Goal: Task Accomplishment & Management: Manage account settings

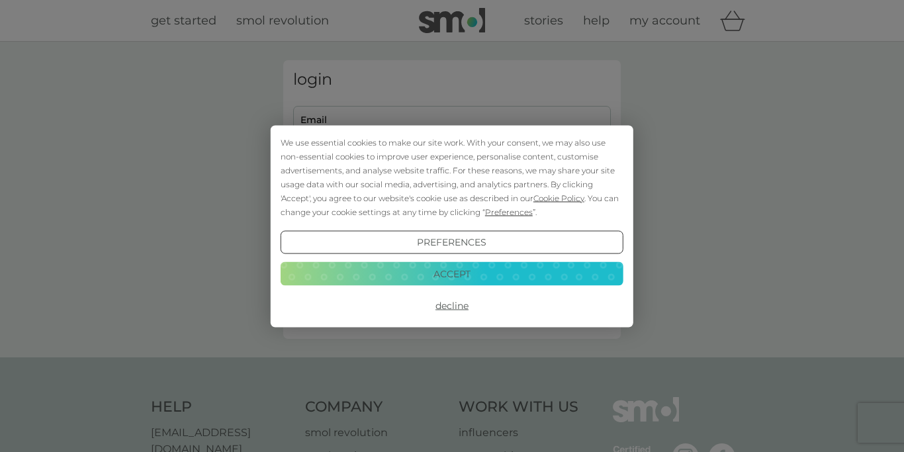
type input "[EMAIL_ADDRESS][DOMAIN_NAME]"
click at [439, 272] on button "Accept" at bounding box center [452, 274] width 343 height 24
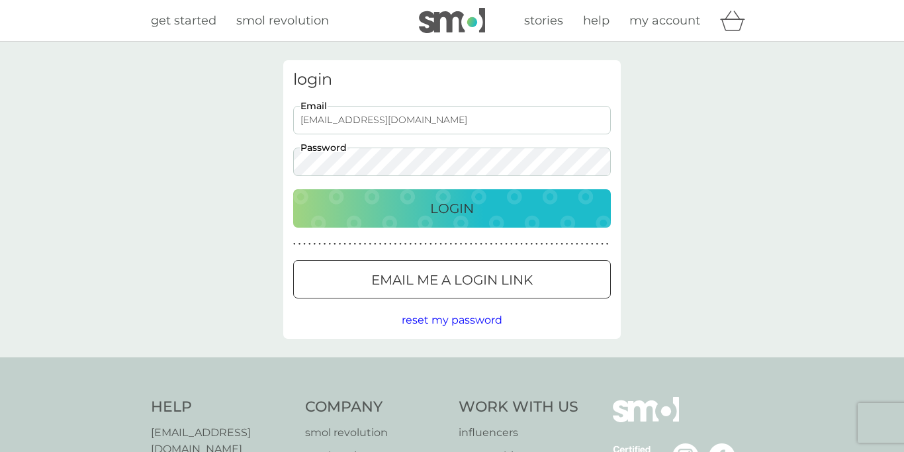
click at [454, 200] on p "Login" at bounding box center [452, 208] width 44 height 21
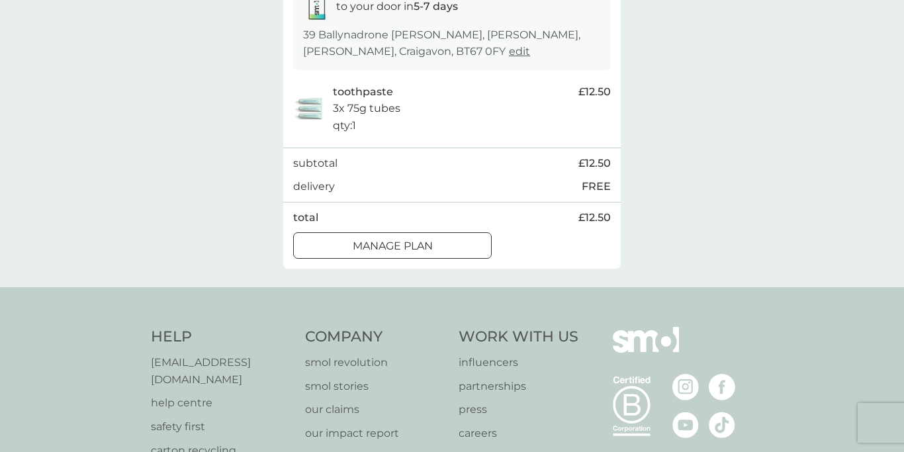
scroll to position [259, 0]
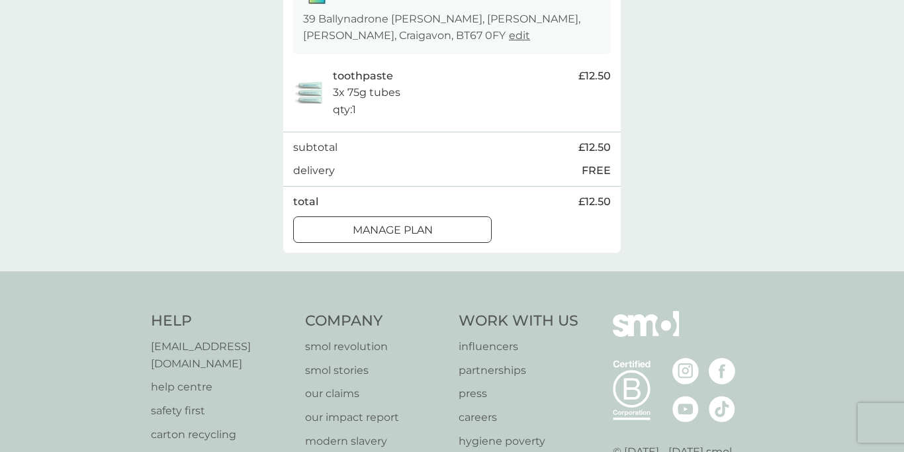
click at [393, 230] on div at bounding box center [392, 229] width 2 height 2
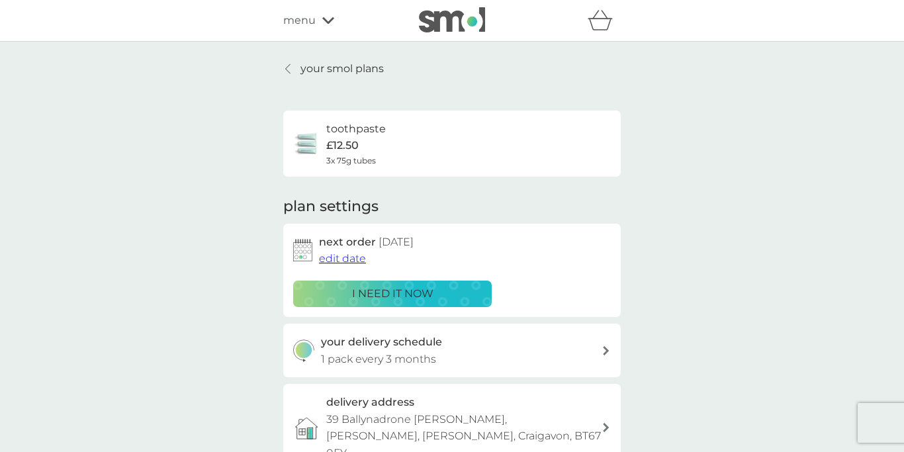
click at [305, 19] on span "menu" at bounding box center [299, 20] width 32 height 17
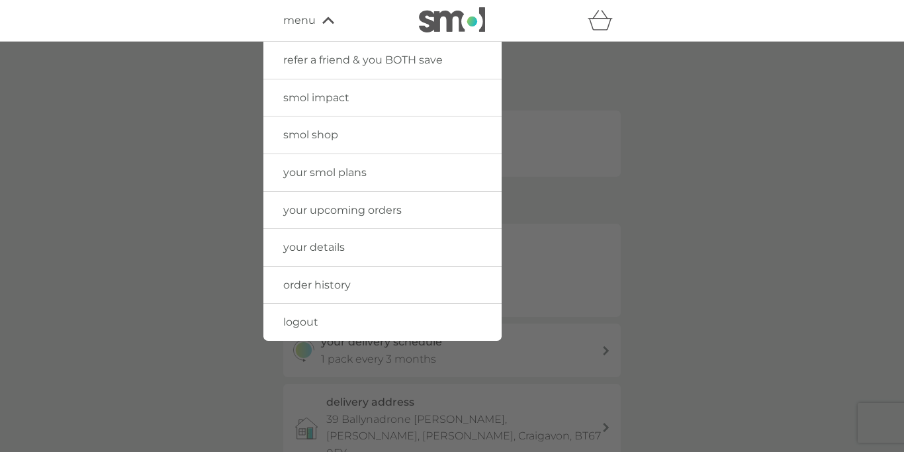
click at [314, 173] on span "your smol plans" at bounding box center [324, 172] width 83 height 13
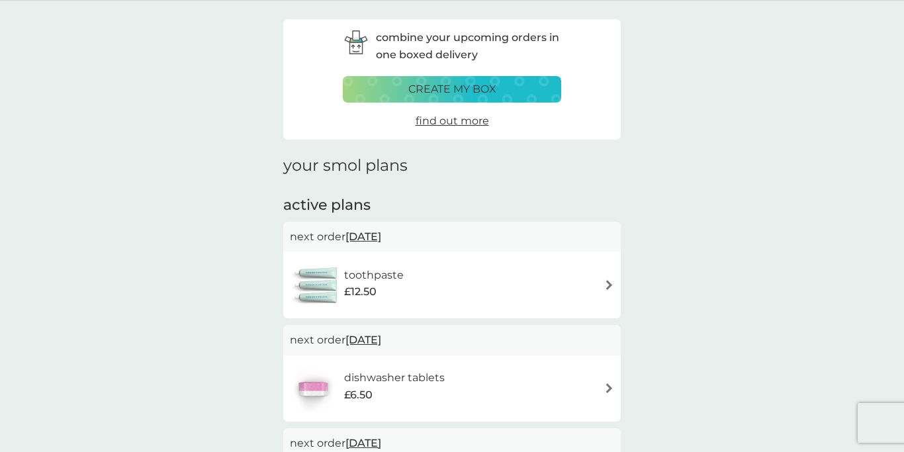
scroll to position [38, 0]
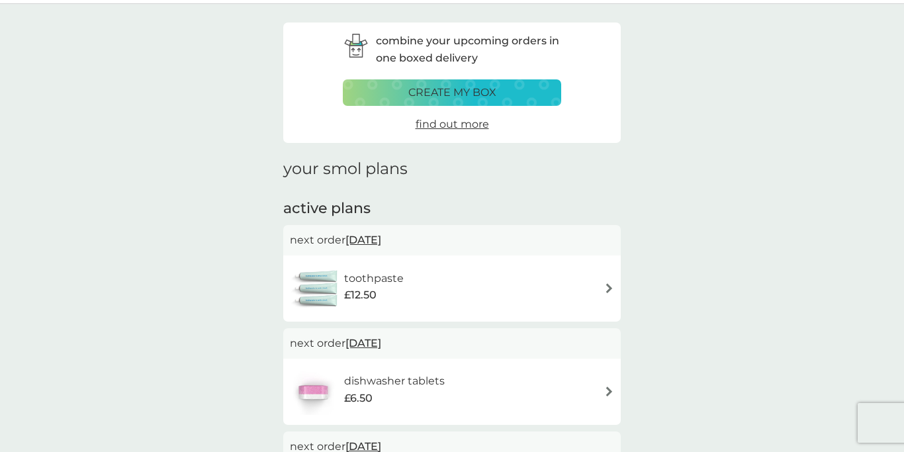
click at [369, 239] on span "[DATE]" at bounding box center [363, 240] width 36 height 26
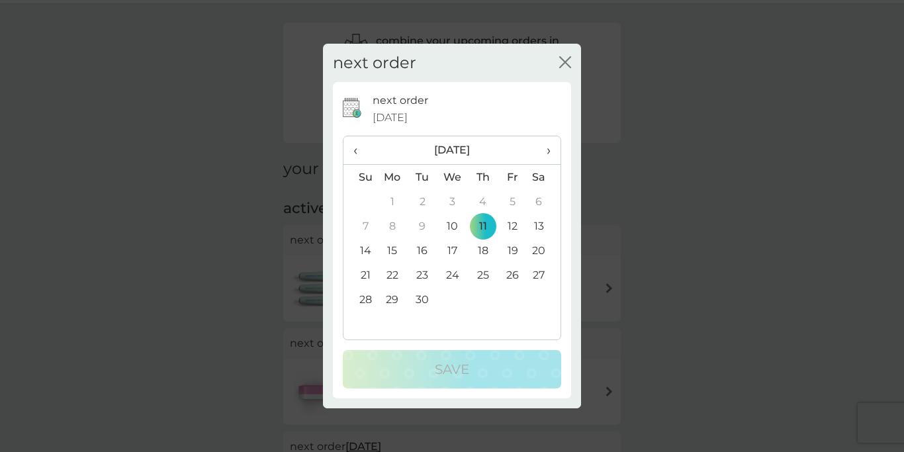
click at [485, 273] on td "25" at bounding box center [483, 275] width 30 height 24
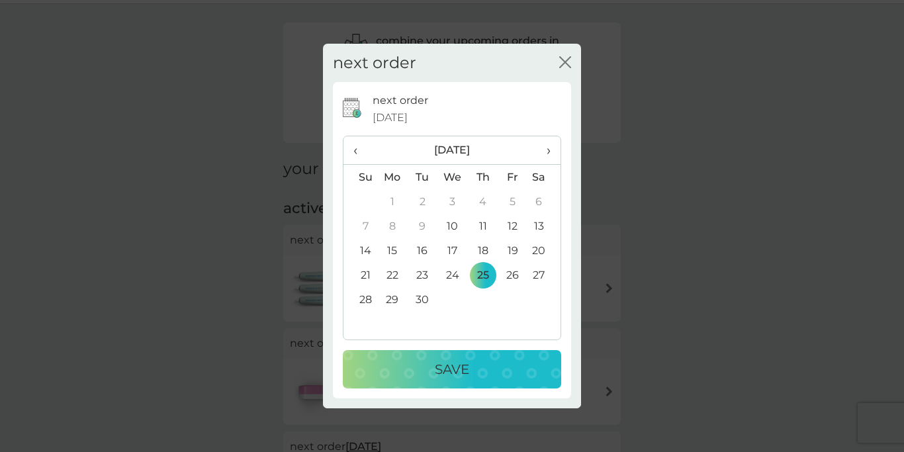
click at [452, 371] on p "Save" at bounding box center [452, 369] width 34 height 21
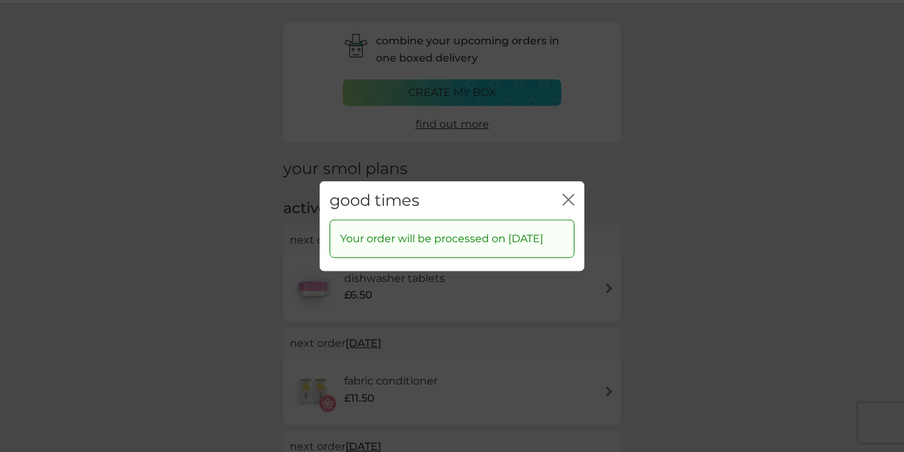
click at [568, 193] on icon "close" at bounding box center [568, 199] width 12 height 12
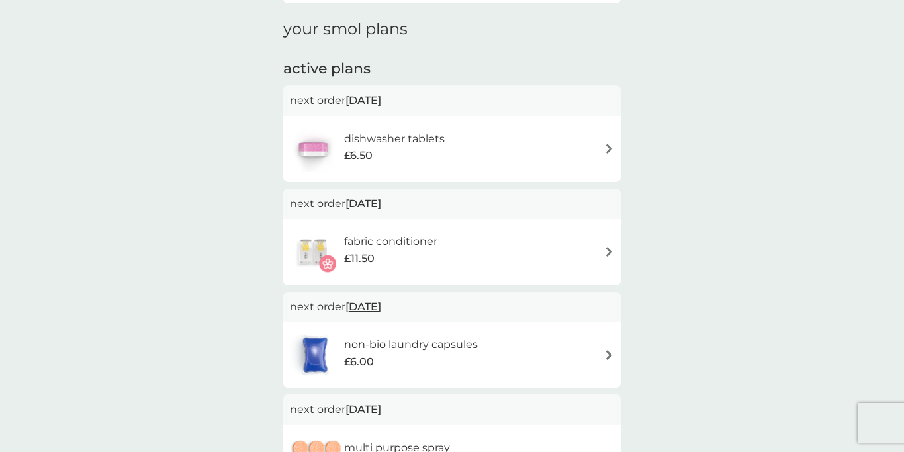
scroll to position [0, 0]
